Goal: Find specific page/section: Find specific page/section

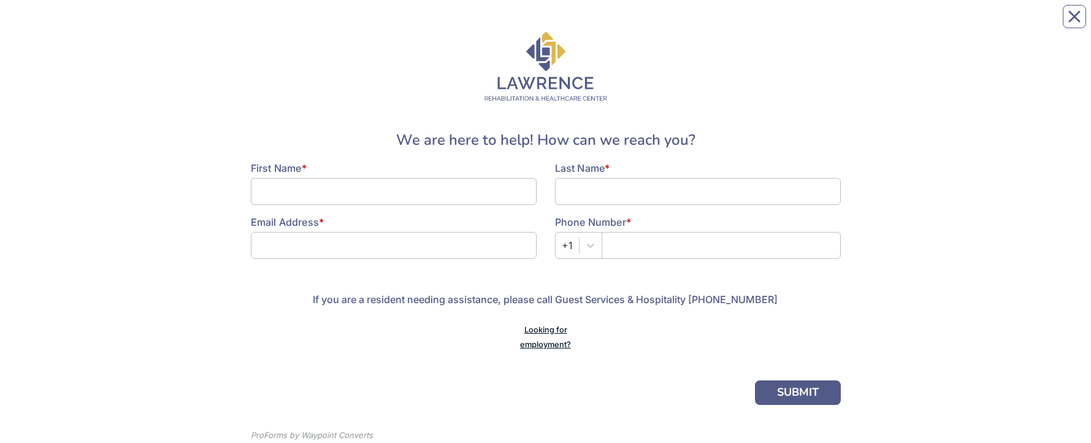
click at [541, 24] on link "Looking for employment?" at bounding box center [545, 337] width 51 height 24
click at [556, 24] on link "Looking for employment?" at bounding box center [545, 337] width 51 height 24
click at [556, 343] on link "Looking for employment?" at bounding box center [545, 337] width 51 height 24
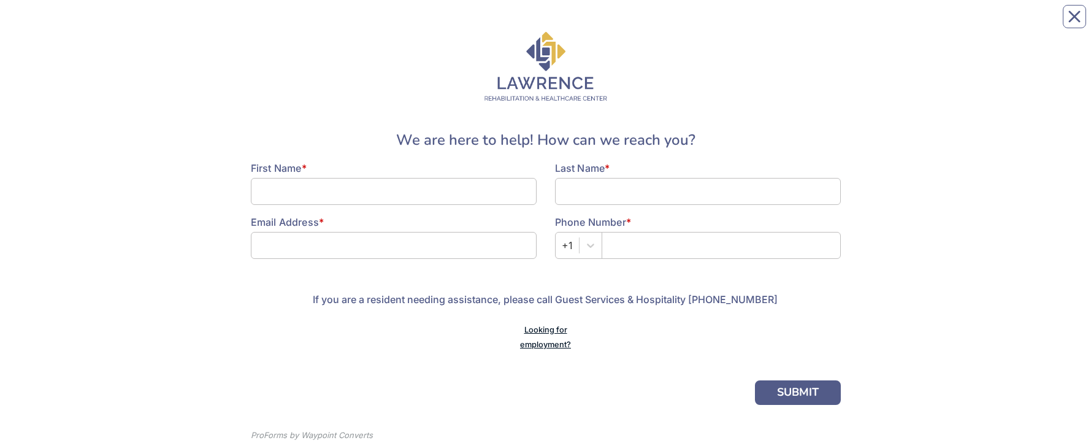
click at [561, 348] on link "Looking for employment?" at bounding box center [545, 337] width 51 height 24
